Goal: Consume media (video, audio): Consume media (video, audio)

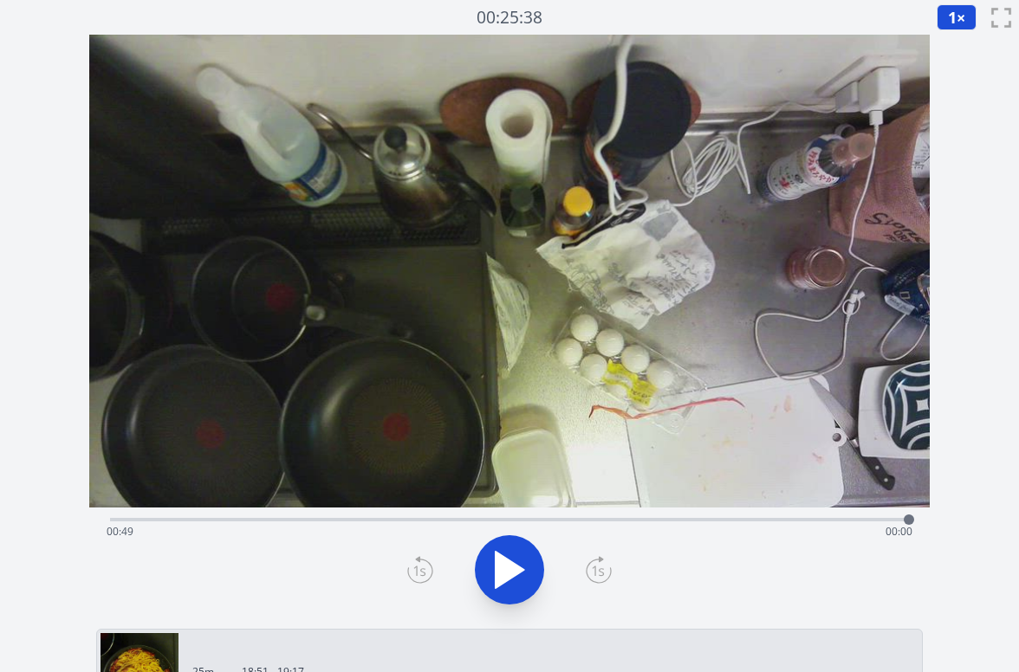
click at [711, 522] on div "Time elapsed: 00:49 Time remaining: 00:00" at bounding box center [510, 532] width 806 height 28
click at [760, 523] on div "Time elapsed: 00:37 Time remaining: 00:13" at bounding box center [510, 532] width 806 height 28
click at [824, 522] on div "Time elapsed: 00:40 Time remaining: 00:10" at bounding box center [510, 532] width 806 height 28
click at [837, 523] on div at bounding box center [824, 520] width 26 height 26
click at [874, 521] on div "Time elapsed: 00:45 Time remaining: 00:05" at bounding box center [510, 532] width 806 height 28
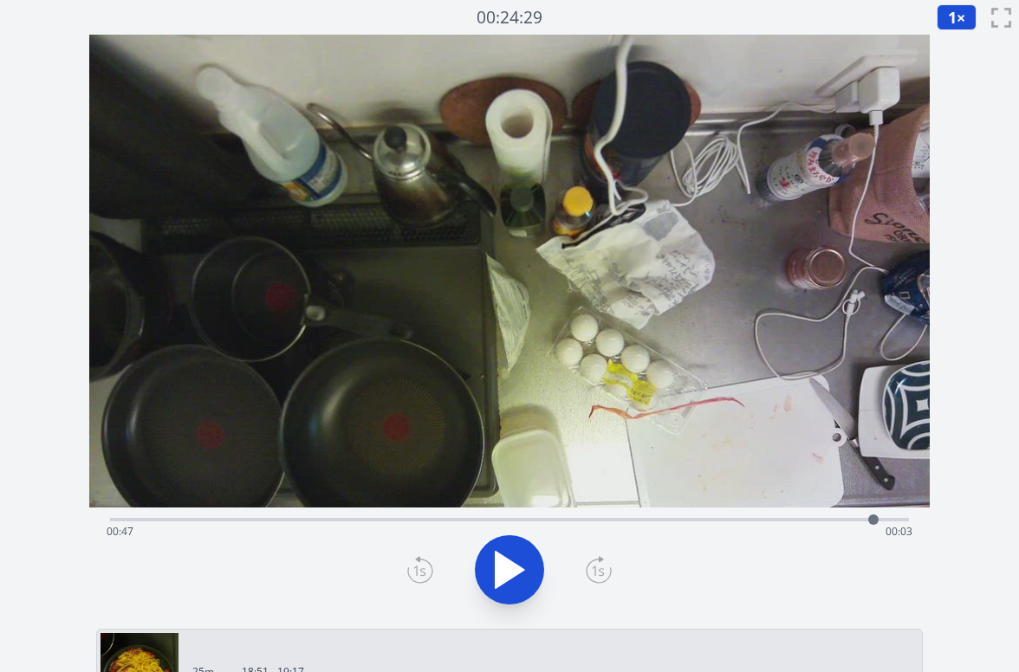
click at [861, 521] on div at bounding box center [874, 520] width 26 height 26
click at [605, 523] on div "Time elapsed: 00:47 Time remaining: 00:02" at bounding box center [510, 532] width 806 height 28
click at [679, 516] on div "Time elapsed: 00:31 Time remaining: 00:19" at bounding box center [509, 518] width 799 height 21
click at [719, 518] on div "Time elapsed: 00:35 Time remaining: 00:14" at bounding box center [510, 532] width 806 height 28
click at [768, 521] on div "Time elapsed: 00:38 Time remaining: 00:11" at bounding box center [510, 532] width 806 height 28
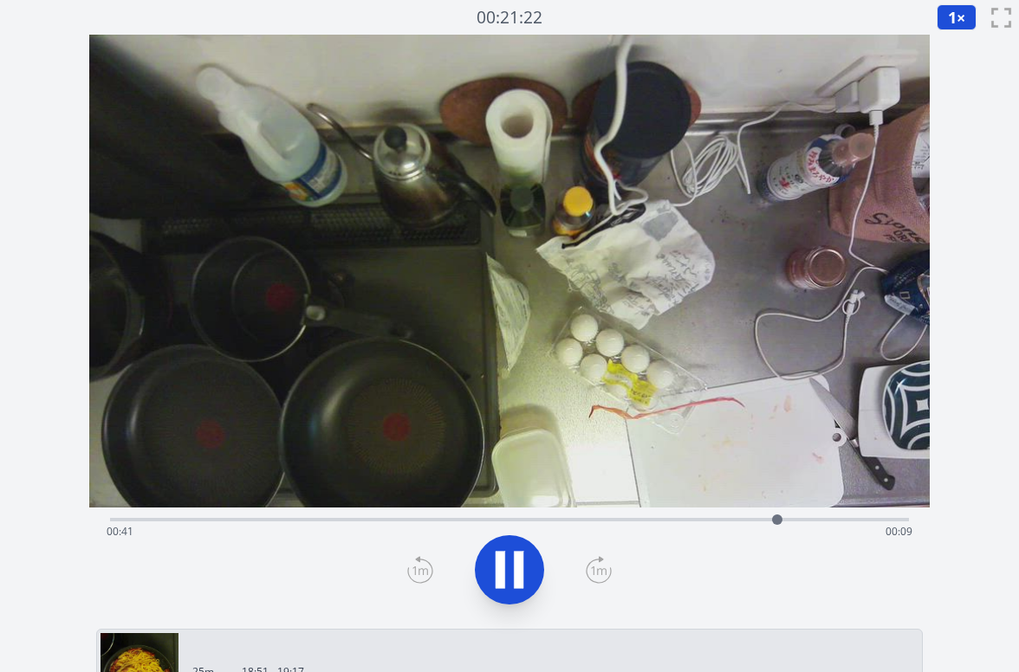
click at [497, 575] on icon at bounding box center [509, 570] width 49 height 49
click at [529, 566] on icon at bounding box center [509, 570] width 49 height 49
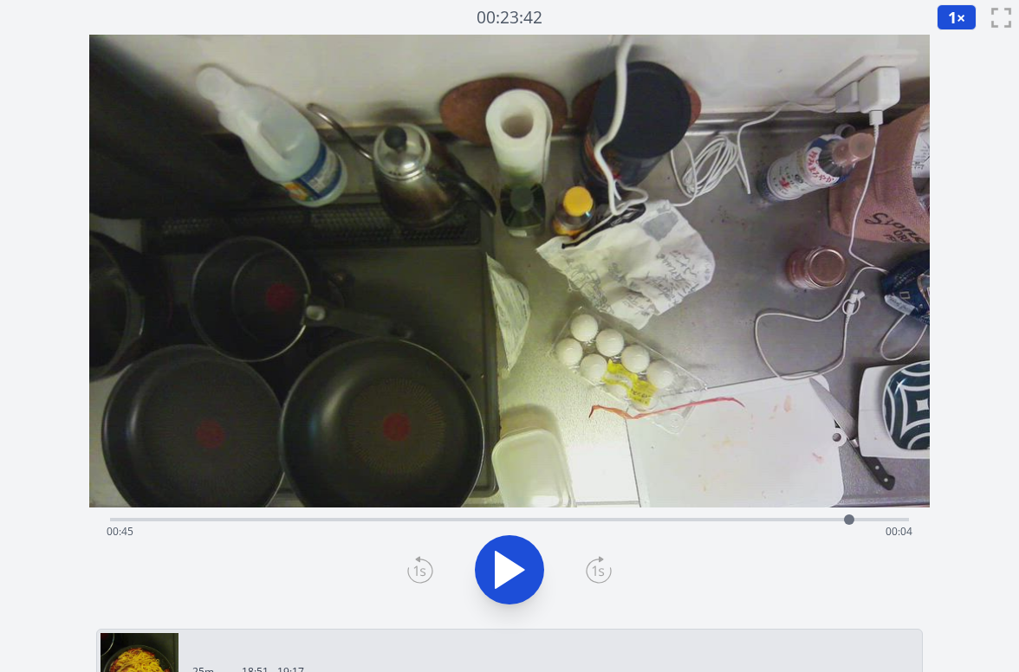
click at [529, 566] on icon at bounding box center [509, 570] width 49 height 49
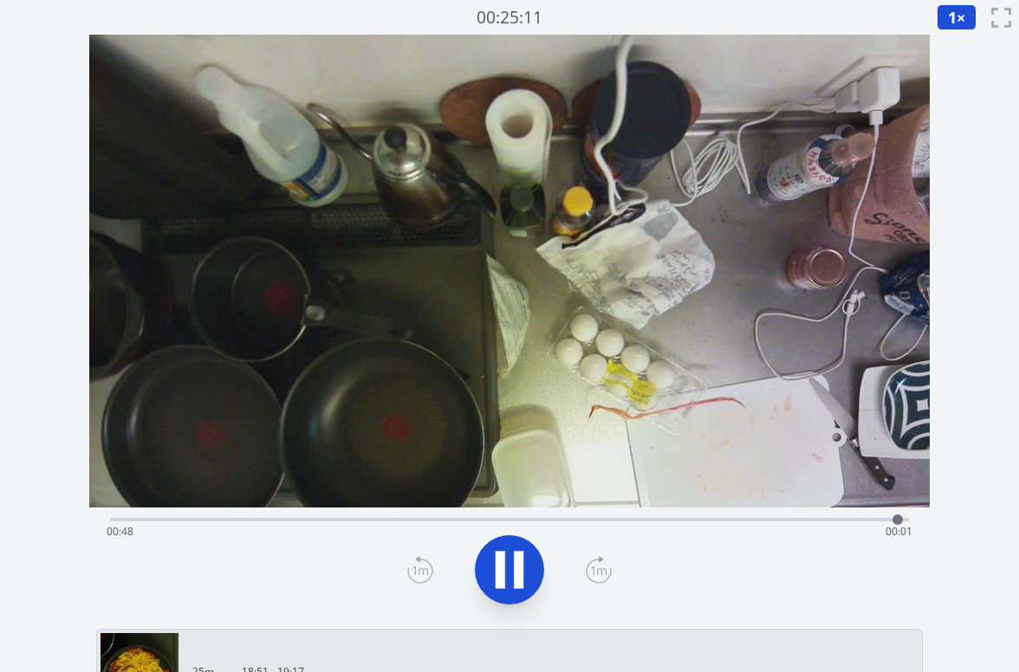
click at [529, 566] on icon at bounding box center [509, 570] width 49 height 49
click at [649, 525] on div "Time elapsed: 00:01 Time remaining: 00:49" at bounding box center [510, 532] width 806 height 28
click at [582, 518] on div "Time elapsed: 00:33 Time remaining: 00:16" at bounding box center [510, 532] width 806 height 28
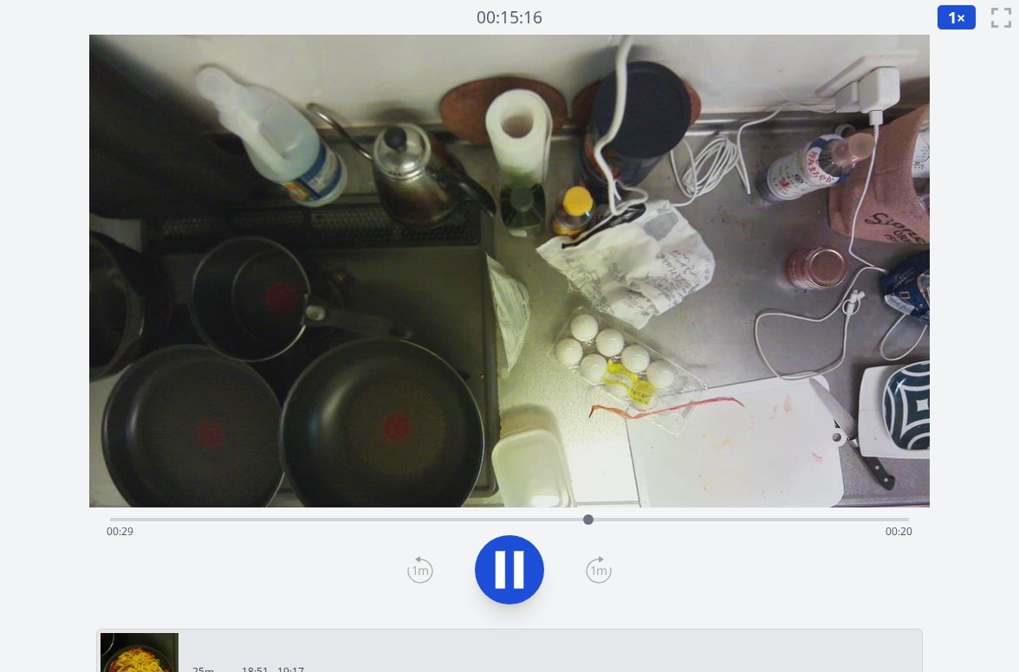
click at [737, 522] on div "Time elapsed: 00:29 Time remaining: 00:20" at bounding box center [510, 532] width 806 height 28
click at [597, 518] on div "Time elapsed: 00:39 Time remaining: 00:11" at bounding box center [510, 532] width 806 height 28
click at [519, 562] on icon at bounding box center [519, 569] width 10 height 37
click at [515, 518] on div "Time elapsed: 00:36 Time remaining: 00:13" at bounding box center [510, 532] width 806 height 28
click at [628, 521] on div "Time elapsed: 00:25 Time remaining: 00:25" at bounding box center [510, 532] width 806 height 28
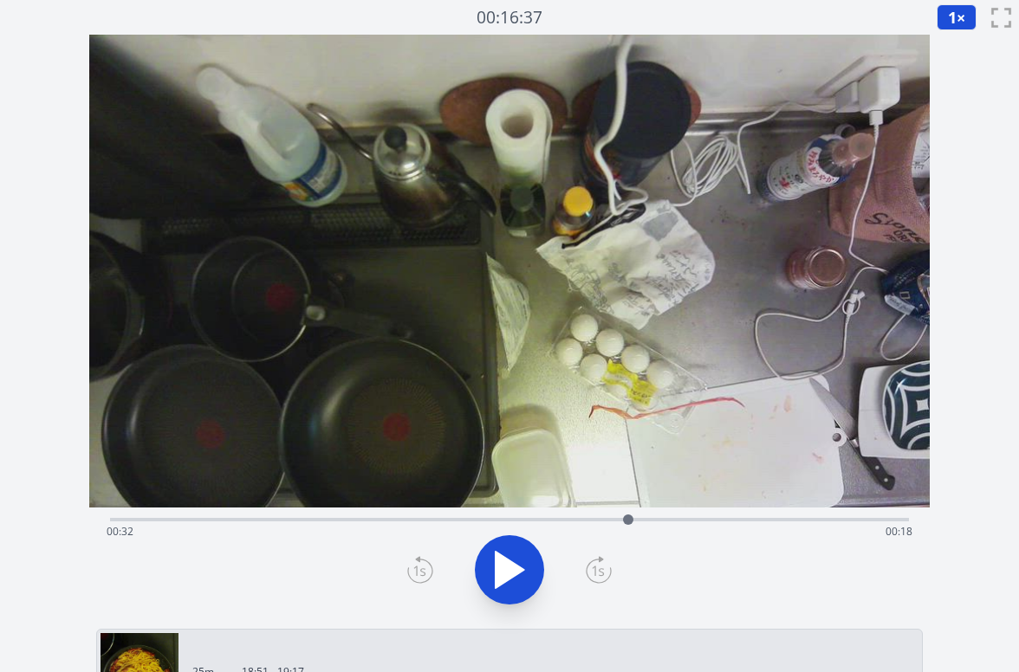
drag, startPoint x: 578, startPoint y: 526, endPoint x: 598, endPoint y: 524, distance: 20.0
click at [578, 526] on div "Time elapsed: 00:32 Time remaining: 00:18" at bounding box center [510, 532] width 806 height 28
click at [472, 529] on div "Time elapsed: 00:28 Time remaining: 00:21" at bounding box center [510, 532] width 806 height 28
click at [577, 523] on div "Time elapsed: 00:22 Time remaining: 00:28" at bounding box center [510, 532] width 806 height 28
click at [646, 518] on div "Time elapsed: 00:28 Time remaining: 00:21" at bounding box center [510, 532] width 806 height 28
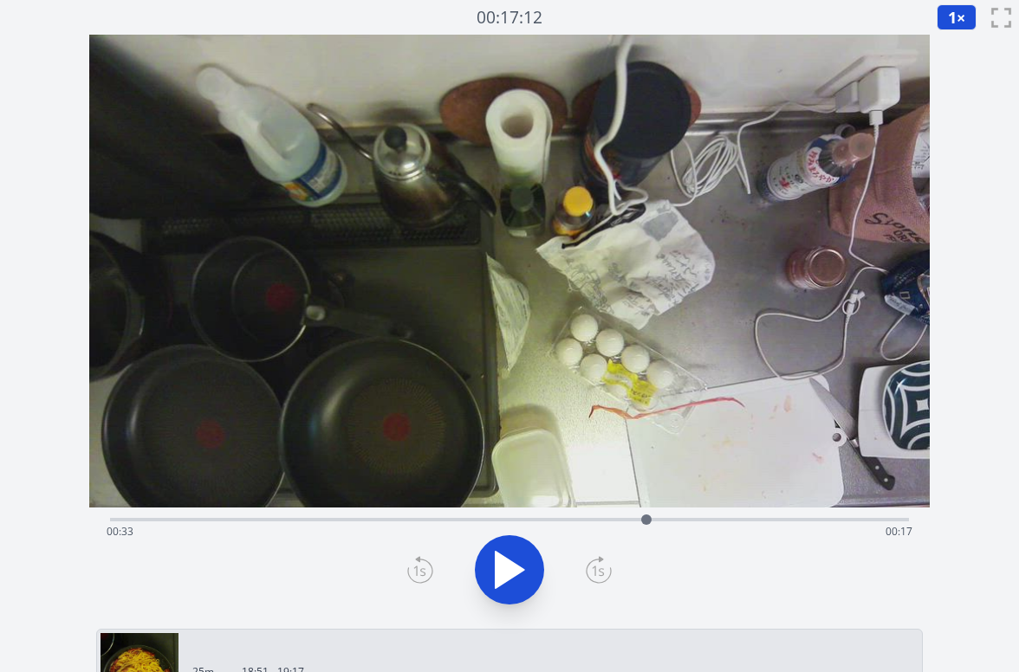
click at [735, 518] on div "Time elapsed: 00:33 Time remaining: 00:17" at bounding box center [510, 532] width 806 height 28
click at [507, 528] on div "Time elapsed: 00:38 Time remaining: 00:11" at bounding box center [510, 532] width 806 height 28
click at [431, 521] on div "Time elapsed: 00:24 Time remaining: 00:25" at bounding box center [510, 532] width 806 height 28
click at [404, 523] on div "Time elapsed: 00:19 Time remaining: 00:30" at bounding box center [510, 532] width 806 height 28
click at [494, 555] on icon at bounding box center [509, 570] width 49 height 49
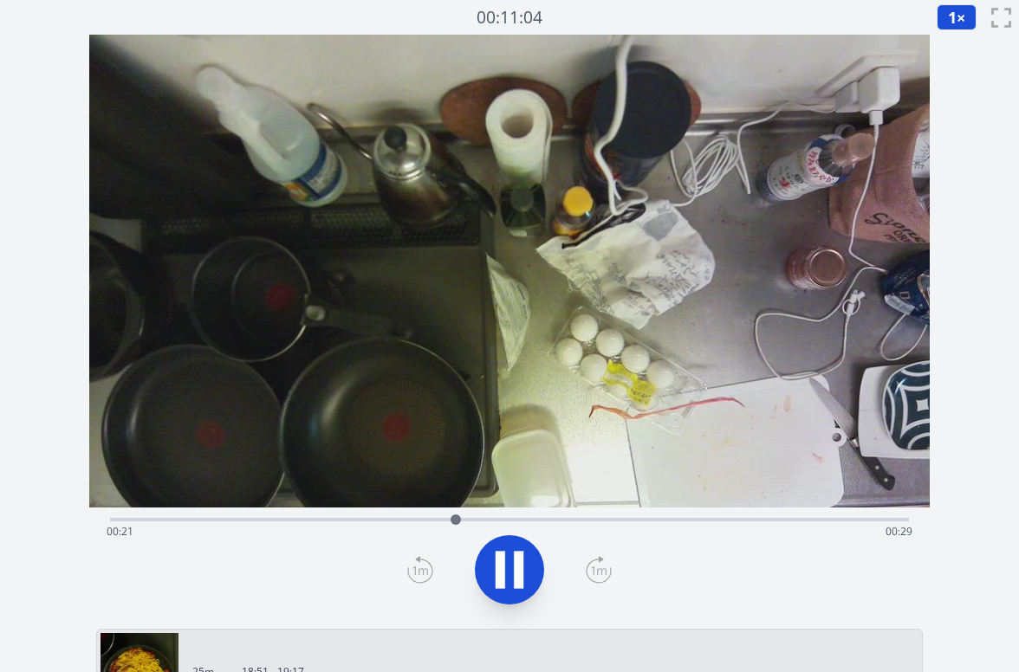
click at [510, 565] on icon at bounding box center [509, 570] width 49 height 49
click at [510, 565] on icon at bounding box center [510, 570] width 29 height 36
click at [510, 565] on icon at bounding box center [509, 570] width 49 height 49
click at [759, 521] on div "Time elapsed: 00:21 Time remaining: 00:28" at bounding box center [510, 532] width 806 height 28
click at [799, 521] on div "Time elapsed: 00:40 Time remaining: 00:10" at bounding box center [510, 532] width 806 height 28
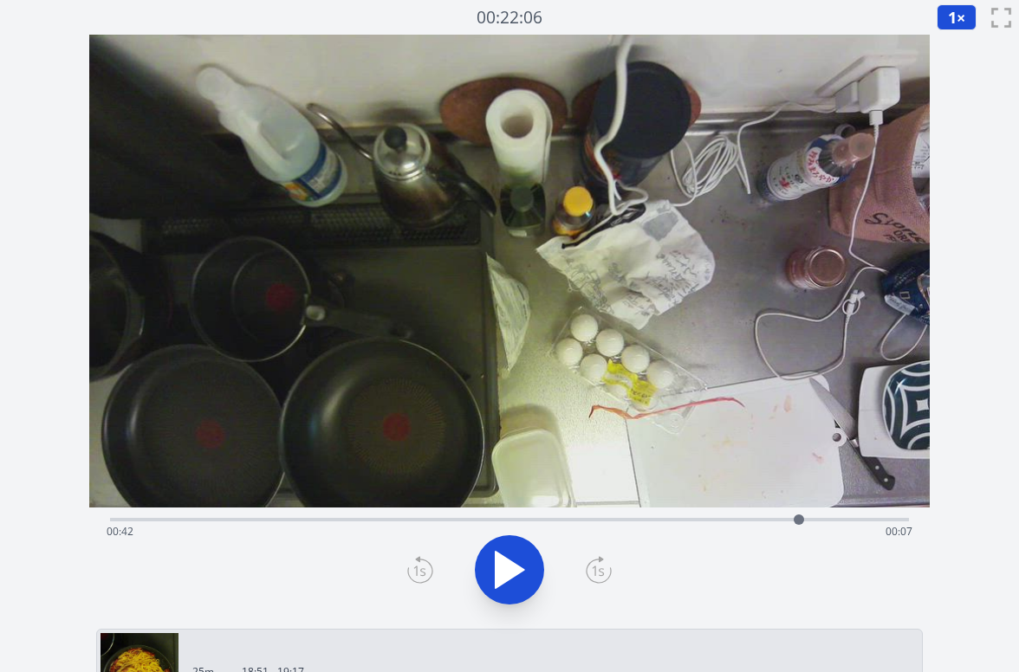
click at [829, 522] on div "Time elapsed: 00:42 Time remaining: 00:07" at bounding box center [510, 532] width 806 height 28
click at [512, 563] on icon at bounding box center [510, 570] width 29 height 36
click at [512, 563] on icon at bounding box center [509, 570] width 49 height 49
click at [512, 563] on icon at bounding box center [510, 570] width 29 height 36
click at [512, 563] on icon at bounding box center [509, 570] width 49 height 49
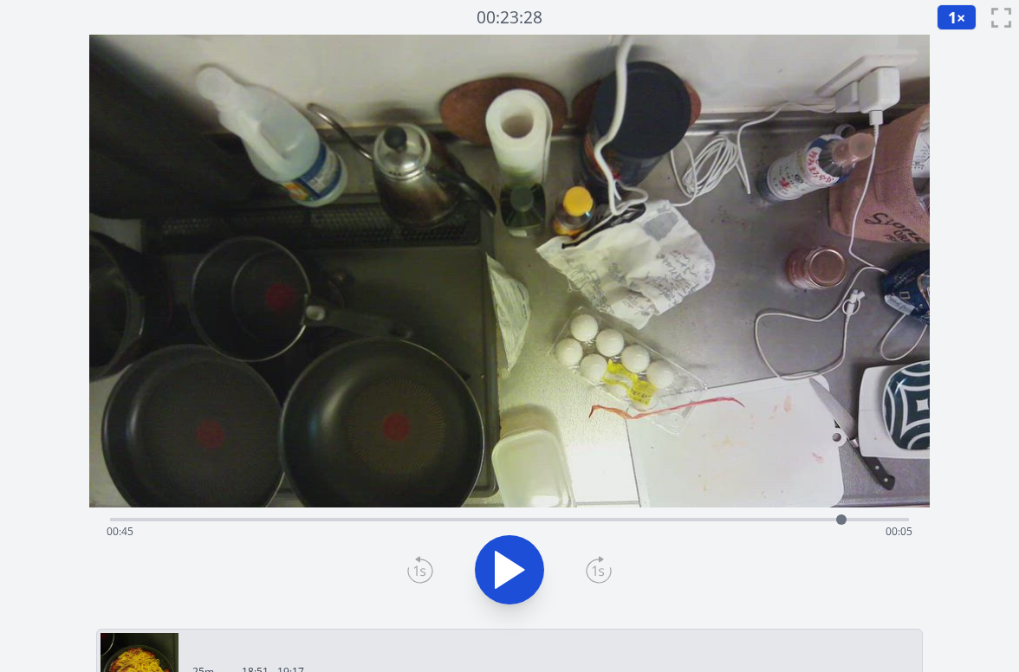
click at [512, 563] on icon at bounding box center [510, 570] width 29 height 36
click at [512, 563] on icon at bounding box center [509, 570] width 49 height 49
click at [512, 563] on icon at bounding box center [510, 570] width 29 height 36
click at [512, 563] on icon at bounding box center [509, 570] width 49 height 49
click at [512, 563] on icon at bounding box center [510, 570] width 29 height 36
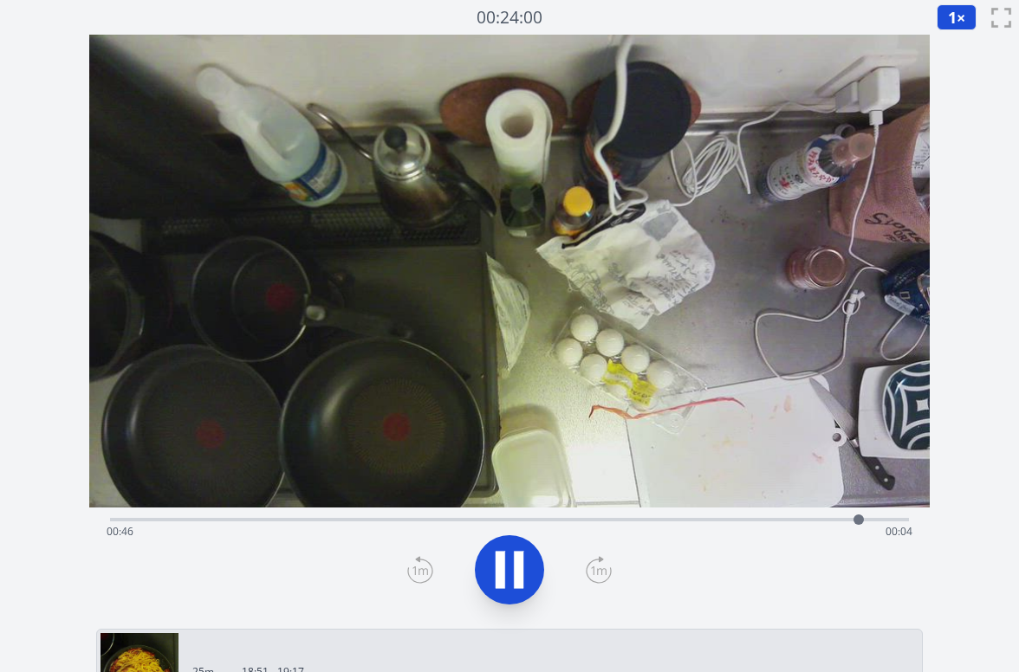
click at [512, 563] on icon at bounding box center [509, 570] width 49 height 49
click at [512, 563] on icon at bounding box center [510, 570] width 29 height 36
click at [512, 563] on icon at bounding box center [509, 570] width 49 height 49
click at [512, 563] on icon at bounding box center [510, 570] width 29 height 36
click at [512, 563] on icon at bounding box center [509, 570] width 49 height 49
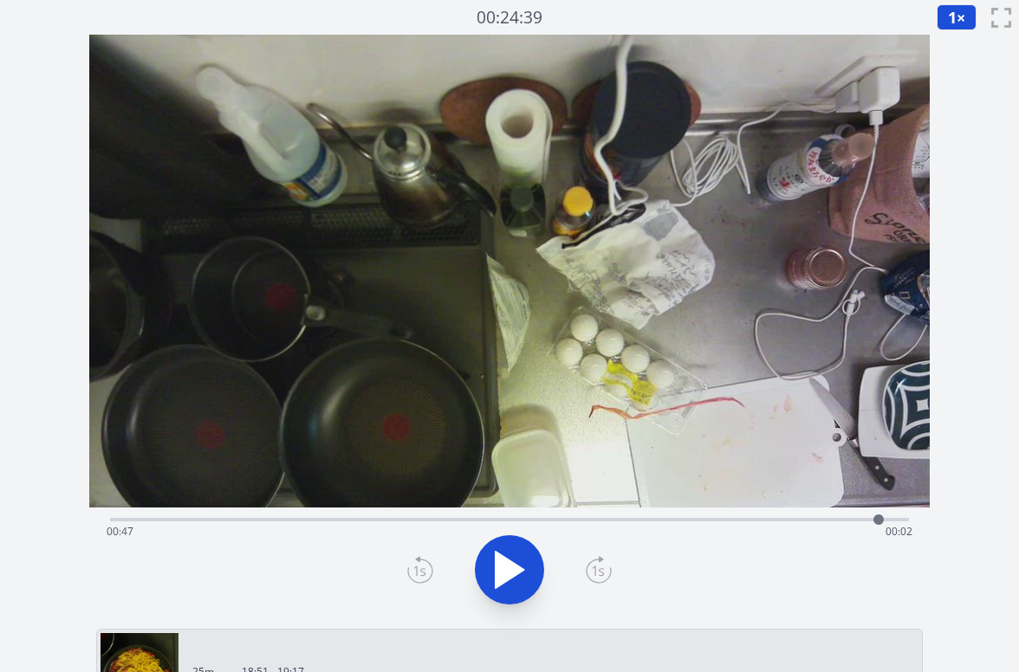
click at [510, 562] on icon at bounding box center [510, 570] width 29 height 36
click at [510, 562] on icon at bounding box center [509, 570] width 49 height 49
click at [510, 562] on icon at bounding box center [510, 570] width 29 height 36
click at [510, 562] on icon at bounding box center [509, 570] width 49 height 49
click at [851, 523] on div "Time elapsed: 00:49 Time remaining: 00:01" at bounding box center [510, 532] width 806 height 28
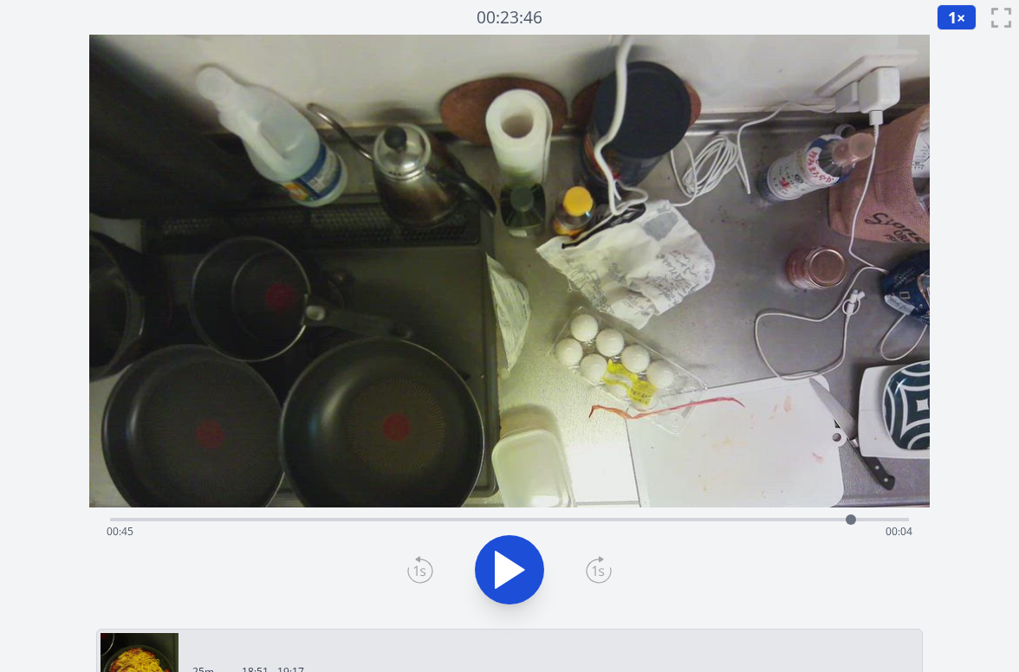
click at [512, 575] on icon at bounding box center [510, 570] width 29 height 36
click at [512, 575] on icon at bounding box center [509, 570] width 49 height 49
click at [794, 514] on div "Time elapsed: 00:46 Time remaining: 00:04" at bounding box center [509, 518] width 799 height 21
click at [822, 516] on div "Time elapsed: 00:42 Time remaining: 00:08" at bounding box center [509, 518] width 799 height 21
click at [854, 516] on div "Time elapsed: 00:44 Time remaining: 00:06" at bounding box center [509, 518] width 799 height 21
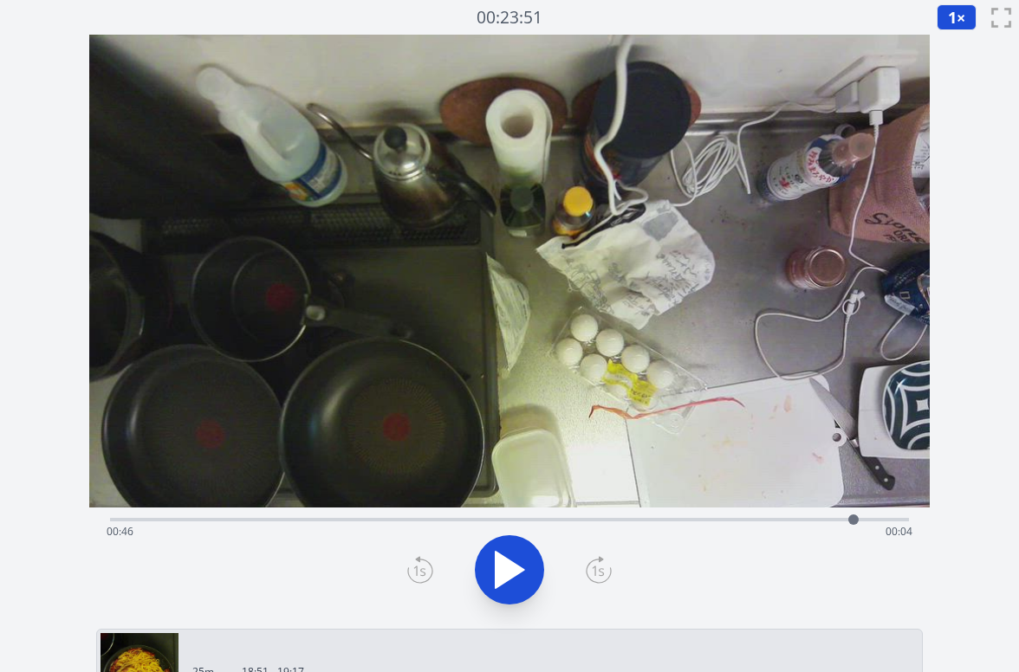
drag, startPoint x: 862, startPoint y: 519, endPoint x: 871, endPoint y: 520, distance: 8.7
click at [867, 520] on div at bounding box center [854, 520] width 26 height 26
click at [881, 520] on div "Time elapsed: 00:46 Time remaining: 00:03" at bounding box center [510, 532] width 806 height 28
click at [422, 528] on div "Time elapsed: 00:47 Time remaining: 00:02" at bounding box center [510, 532] width 806 height 28
click at [333, 516] on div "Time elapsed: 00:19 Time remaining: 00:31" at bounding box center [509, 518] width 799 height 21
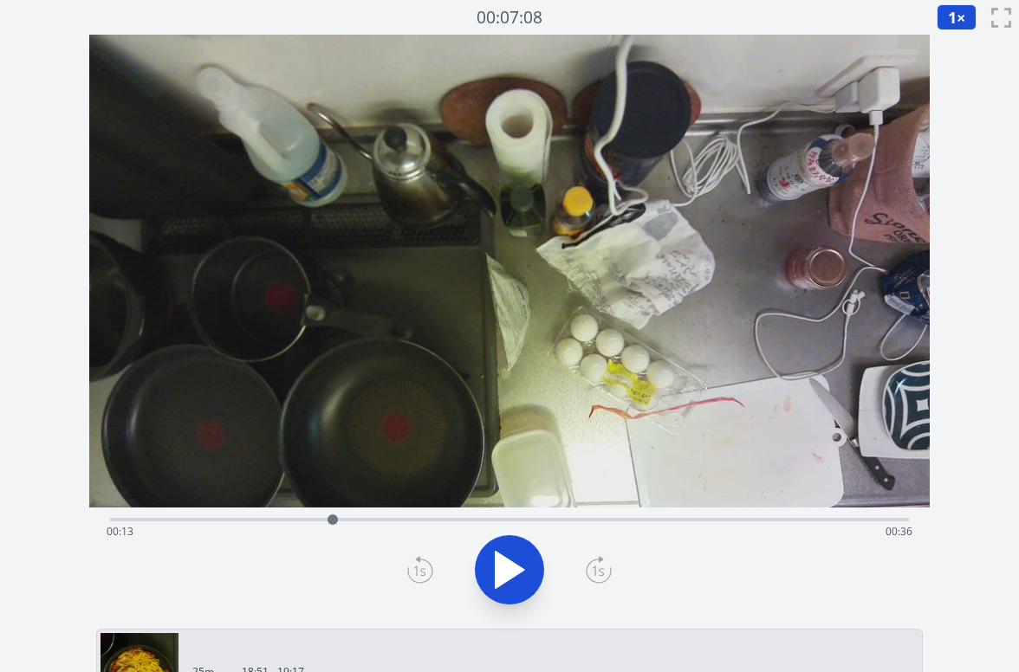
click at [380, 518] on div "Time elapsed: 00:13 Time remaining: 00:36" at bounding box center [510, 532] width 806 height 28
click at [527, 573] on icon at bounding box center [509, 570] width 49 height 49
click at [526, 573] on icon at bounding box center [509, 570] width 49 height 49
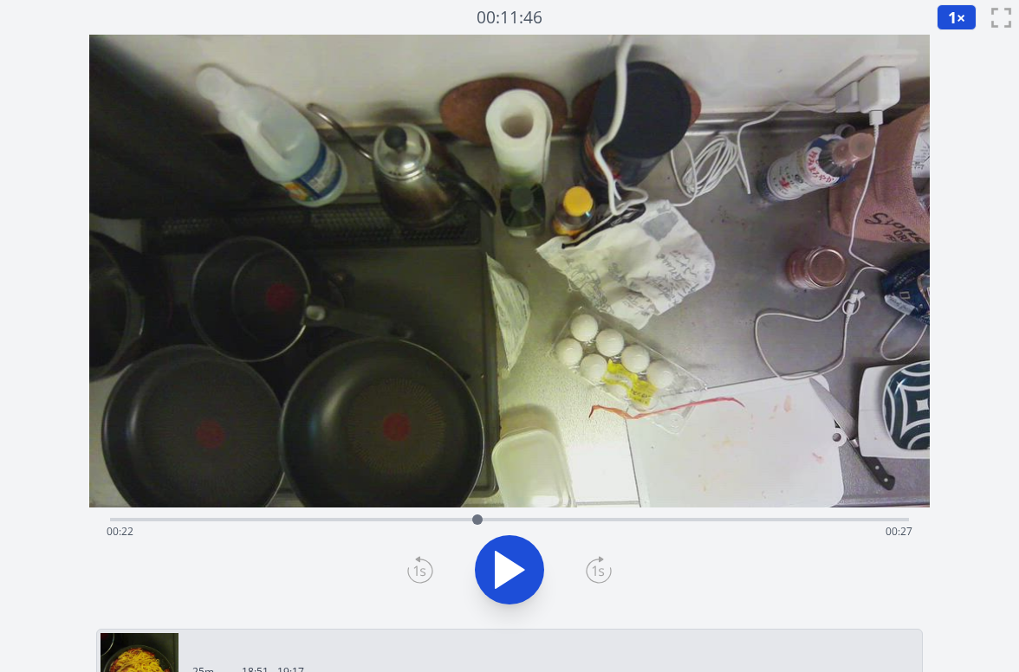
click at [526, 573] on icon at bounding box center [509, 570] width 49 height 49
click at [516, 565] on icon at bounding box center [510, 570] width 29 height 36
click at [516, 565] on icon at bounding box center [519, 569] width 10 height 37
click at [516, 565] on icon at bounding box center [510, 570] width 29 height 36
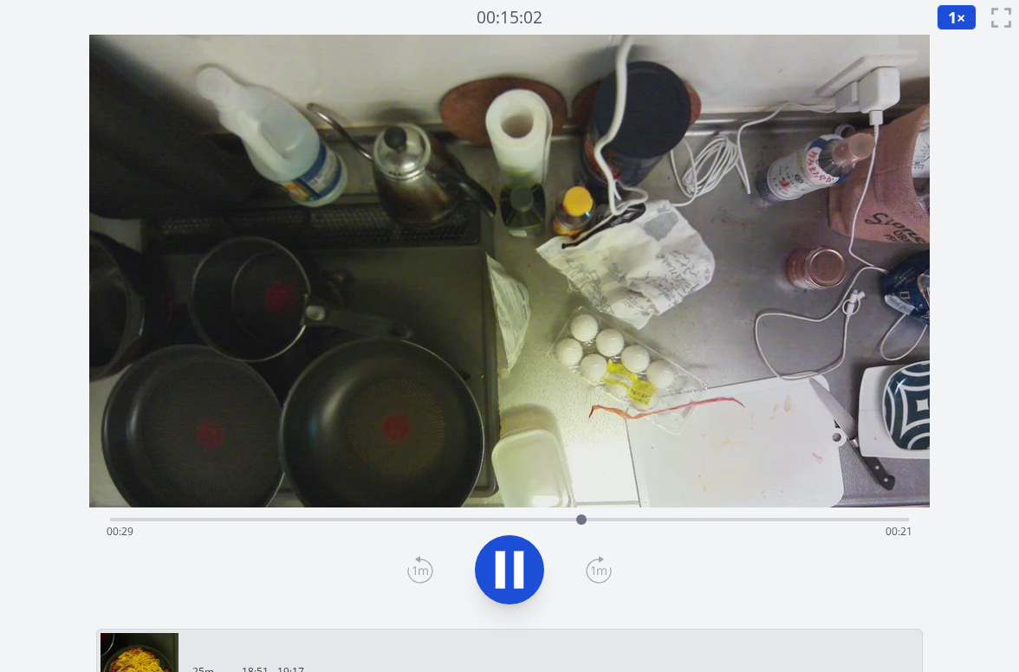
click at [516, 565] on icon at bounding box center [519, 569] width 10 height 37
click at [780, 522] on div "Time elapsed: 00:29 Time remaining: 00:21" at bounding box center [510, 532] width 806 height 28
click at [843, 520] on div "Time elapsed: 00:41 Time remaining: 00:08" at bounding box center [510, 532] width 806 height 28
click at [836, 520] on div at bounding box center [843, 520] width 26 height 26
click at [499, 555] on icon at bounding box center [510, 570] width 29 height 36
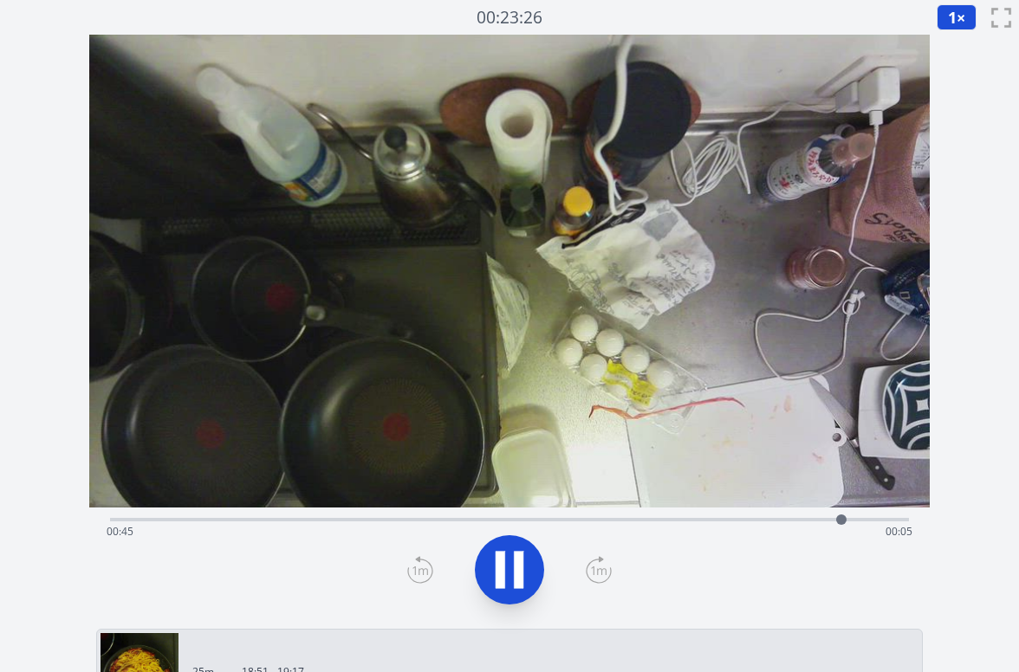
click at [499, 555] on icon at bounding box center [501, 569] width 10 height 37
click at [503, 573] on icon at bounding box center [510, 570] width 29 height 36
click at [503, 573] on icon at bounding box center [501, 569] width 10 height 37
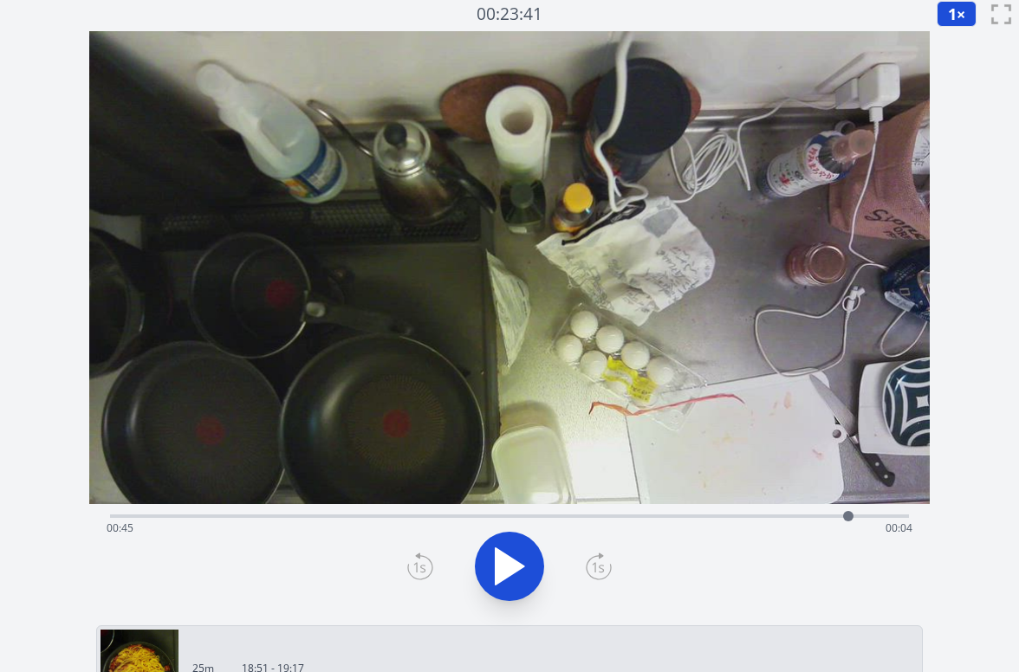
click at [491, 523] on div "Time elapsed: 00:45 Time remaining: 00:04" at bounding box center [510, 529] width 806 height 28
click at [532, 512] on div "Time elapsed: 00:23 Time remaining: 00:26" at bounding box center [509, 514] width 799 height 21
click at [730, 518] on div "Time elapsed: 00:26 Time remaining: 00:24" at bounding box center [510, 529] width 806 height 28
click at [797, 512] on div "Time elapsed: 00:38 Time remaining: 00:12" at bounding box center [509, 514] width 799 height 21
click at [811, 514] on div "Time elapsed: 00:42 Time remaining: 00:07" at bounding box center [509, 514] width 799 height 21
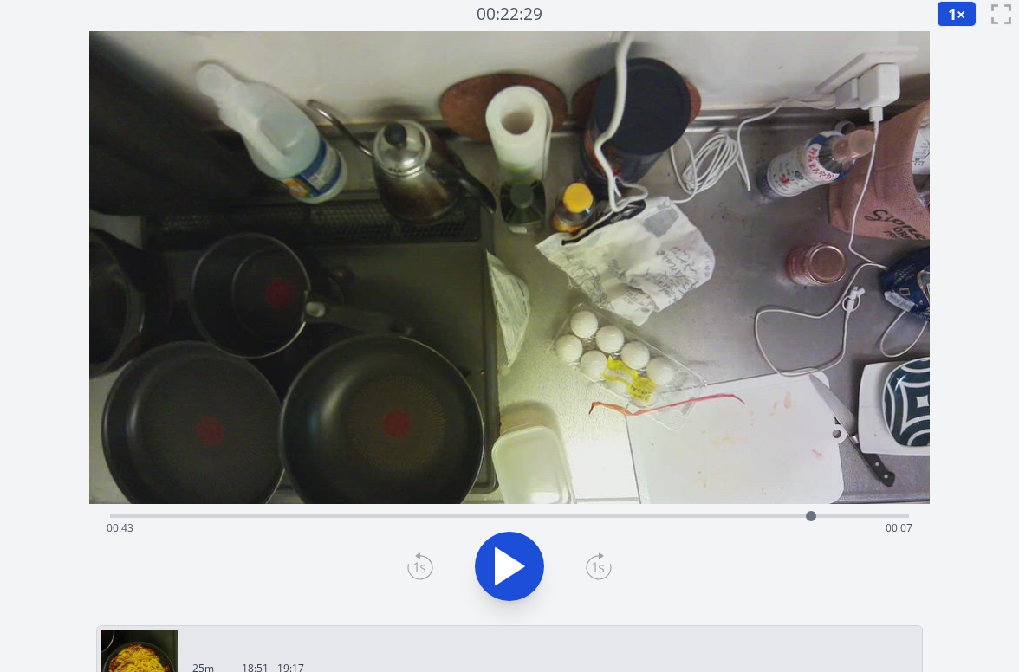
click at [821, 515] on div at bounding box center [811, 516] width 26 height 26
click at [796, 516] on div "Time elapsed: 00:44 Time remaining: 00:06" at bounding box center [510, 529] width 806 height 28
click at [840, 516] on div "Time elapsed: 00:42 Time remaining: 00:07" at bounding box center [510, 529] width 806 height 28
click at [840, 516] on div at bounding box center [840, 516] width 10 height 10
click at [537, 555] on button at bounding box center [509, 566] width 69 height 69
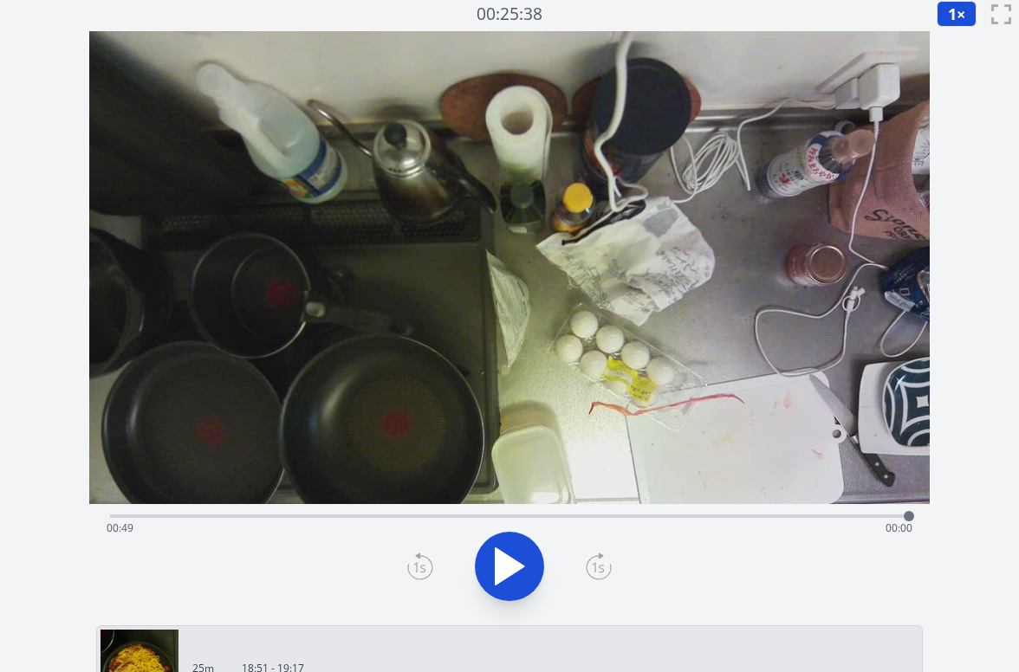
click at [710, 516] on div "Time elapsed: 00:49 Time remaining: 00:00" at bounding box center [510, 529] width 806 height 28
click at [510, 549] on icon at bounding box center [509, 566] width 49 height 49
click at [509, 549] on icon at bounding box center [509, 566] width 49 height 49
click at [511, 549] on icon at bounding box center [509, 566] width 49 height 49
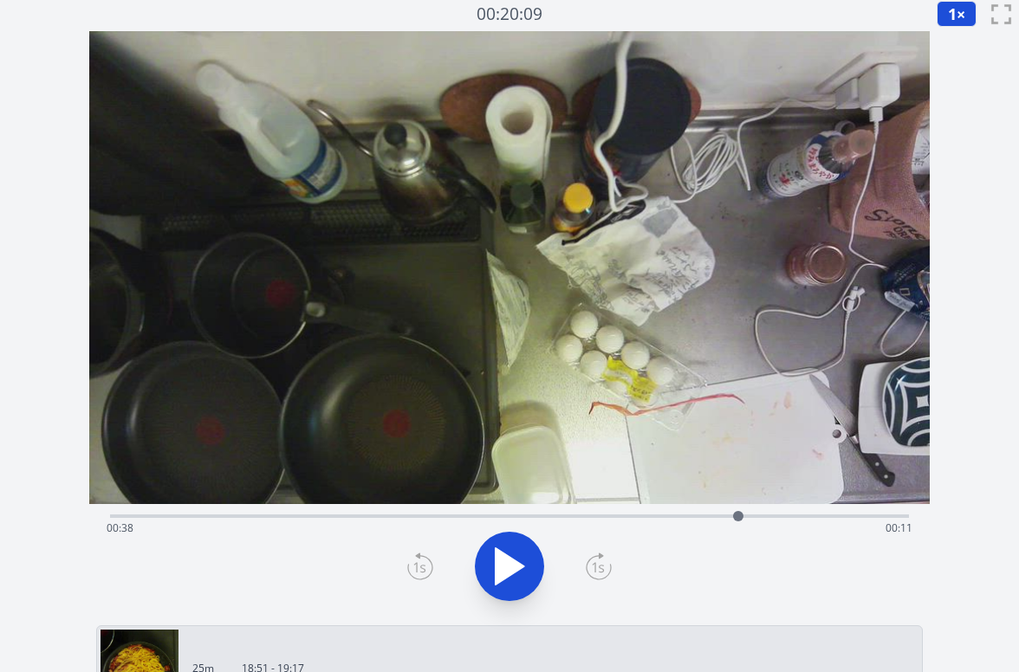
click at [512, 568] on icon at bounding box center [510, 567] width 29 height 36
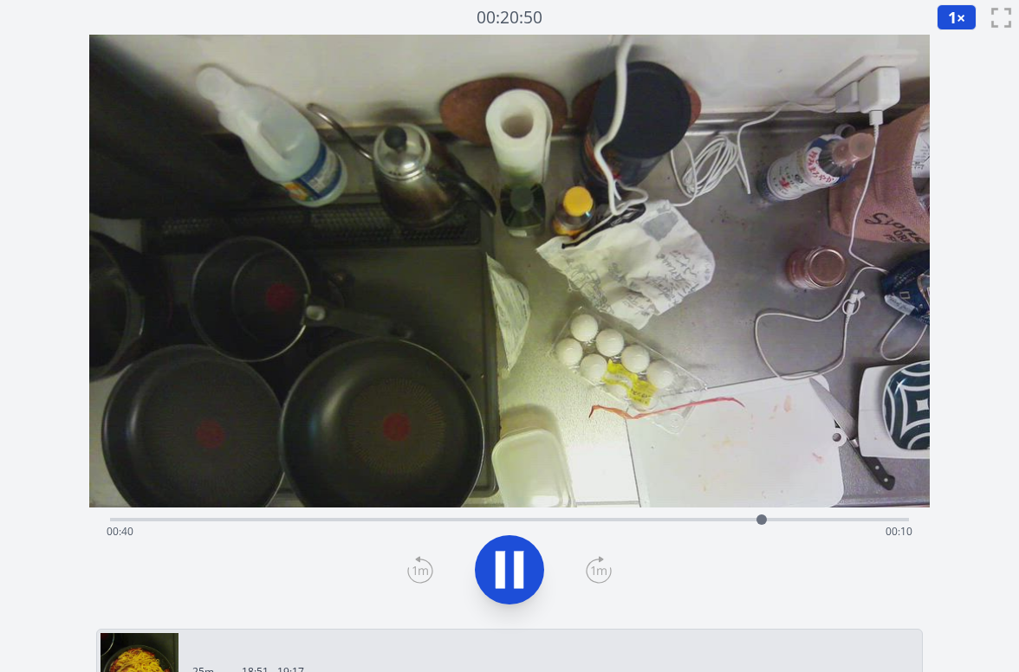
click at [512, 568] on icon at bounding box center [509, 570] width 49 height 49
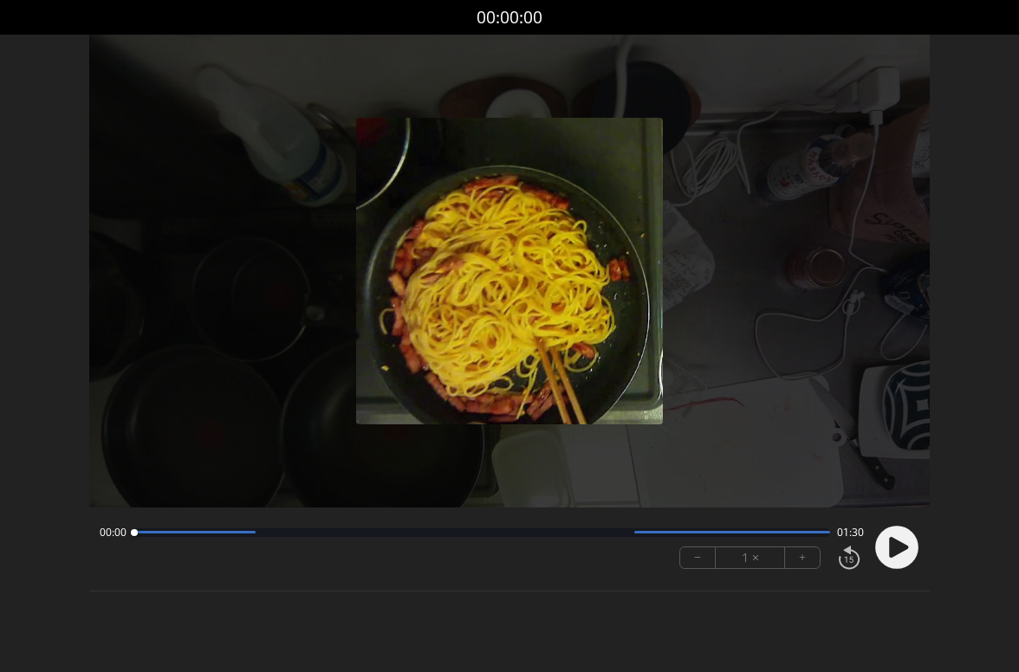
drag, startPoint x: 901, startPoint y: 552, endPoint x: 815, endPoint y: 549, distance: 86.7
click at [900, 552] on icon at bounding box center [898, 547] width 19 height 21
click at [800, 560] on button "+" at bounding box center [802, 558] width 35 height 21
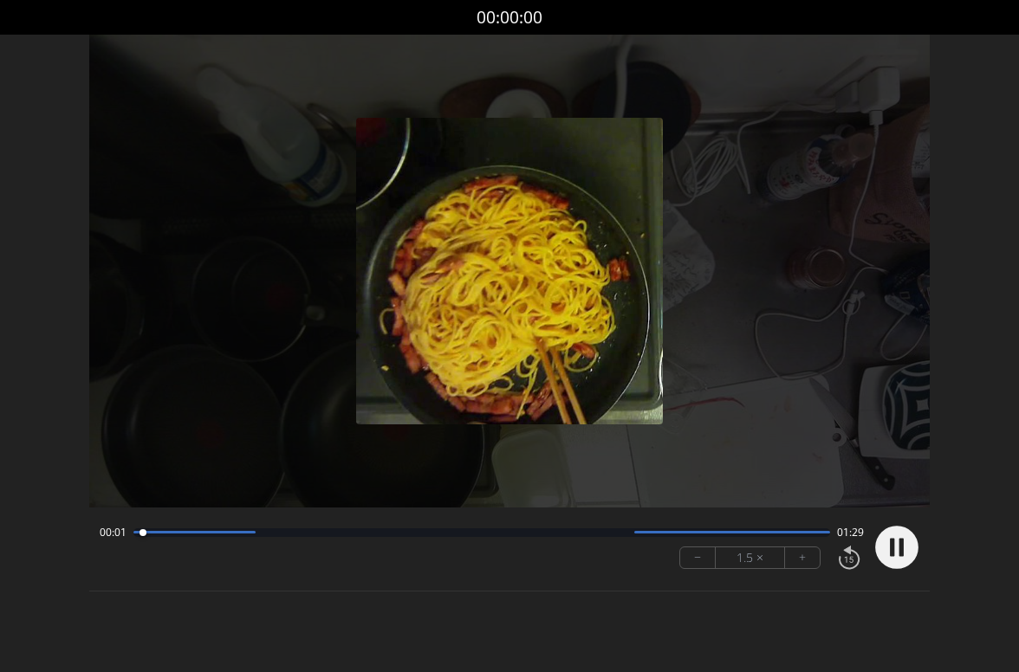
click at [800, 560] on button "+" at bounding box center [802, 558] width 35 height 21
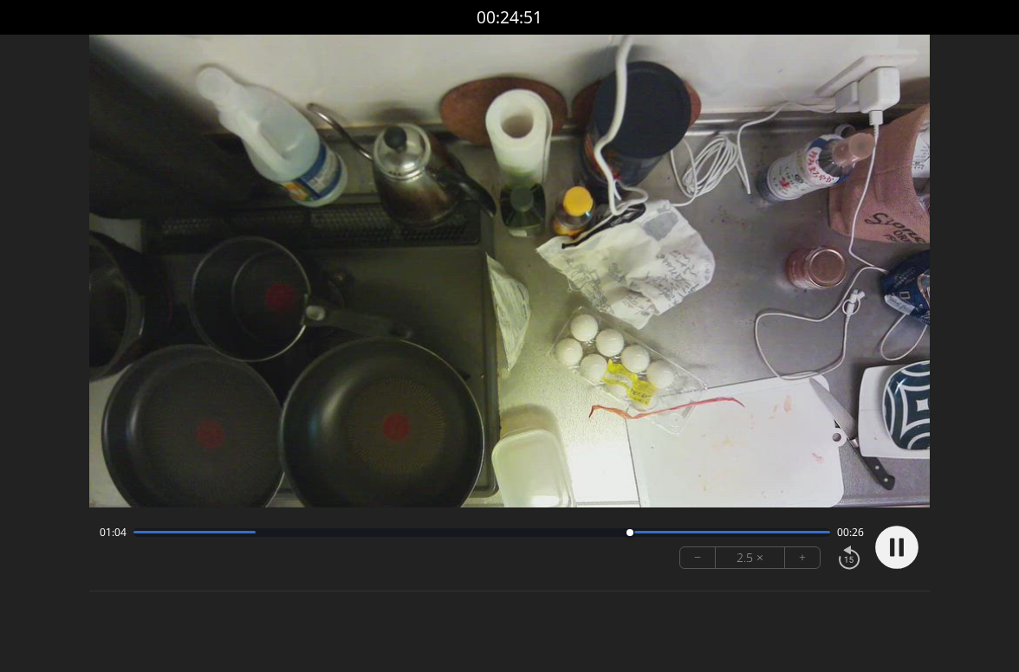
click at [896, 546] on circle at bounding box center [896, 547] width 43 height 43
click at [896, 546] on icon at bounding box center [898, 547] width 19 height 21
click at [894, 548] on circle at bounding box center [896, 547] width 43 height 43
